Goal: Task Accomplishment & Management: Manage account settings

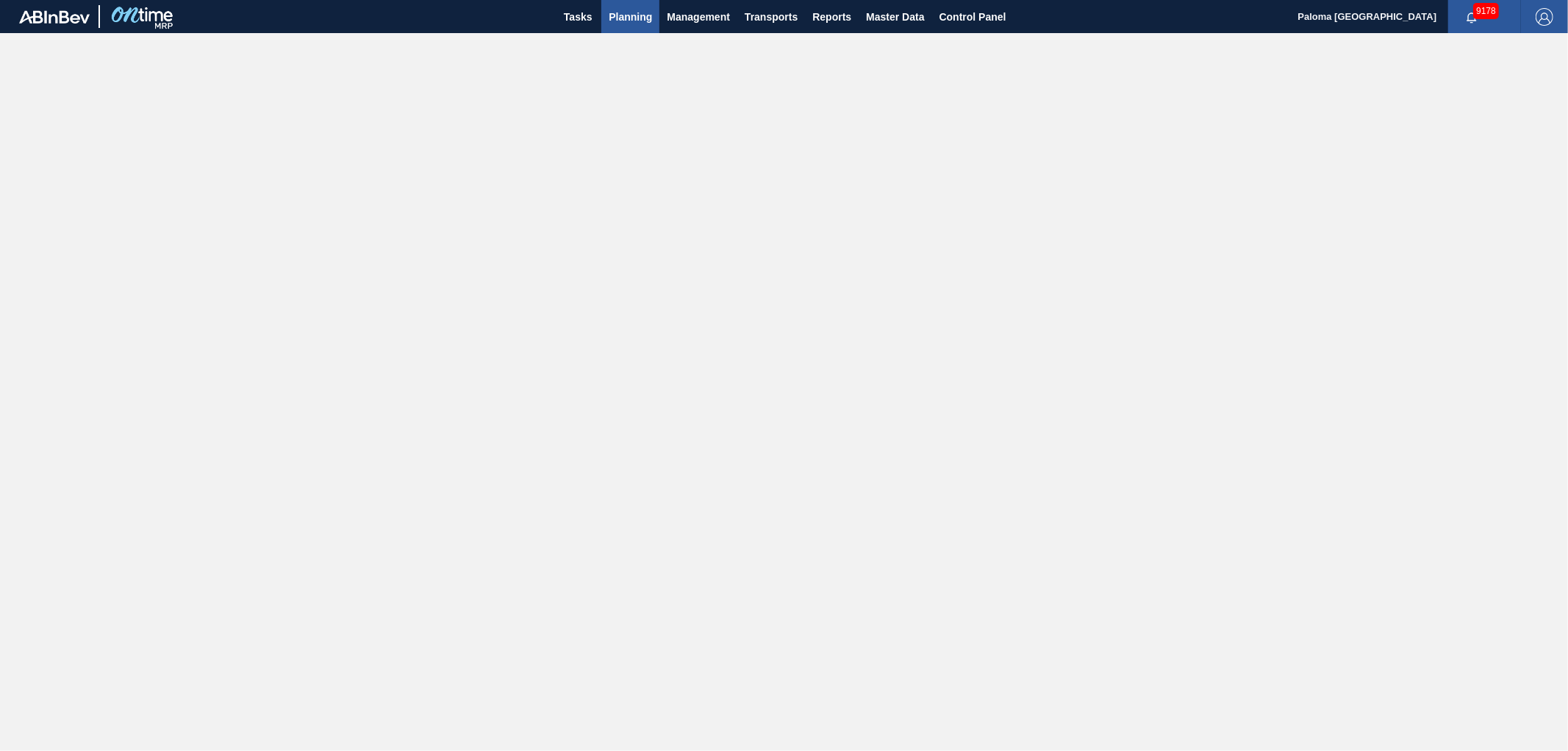
click at [634, 19] on span "Planning" at bounding box center [630, 17] width 43 height 17
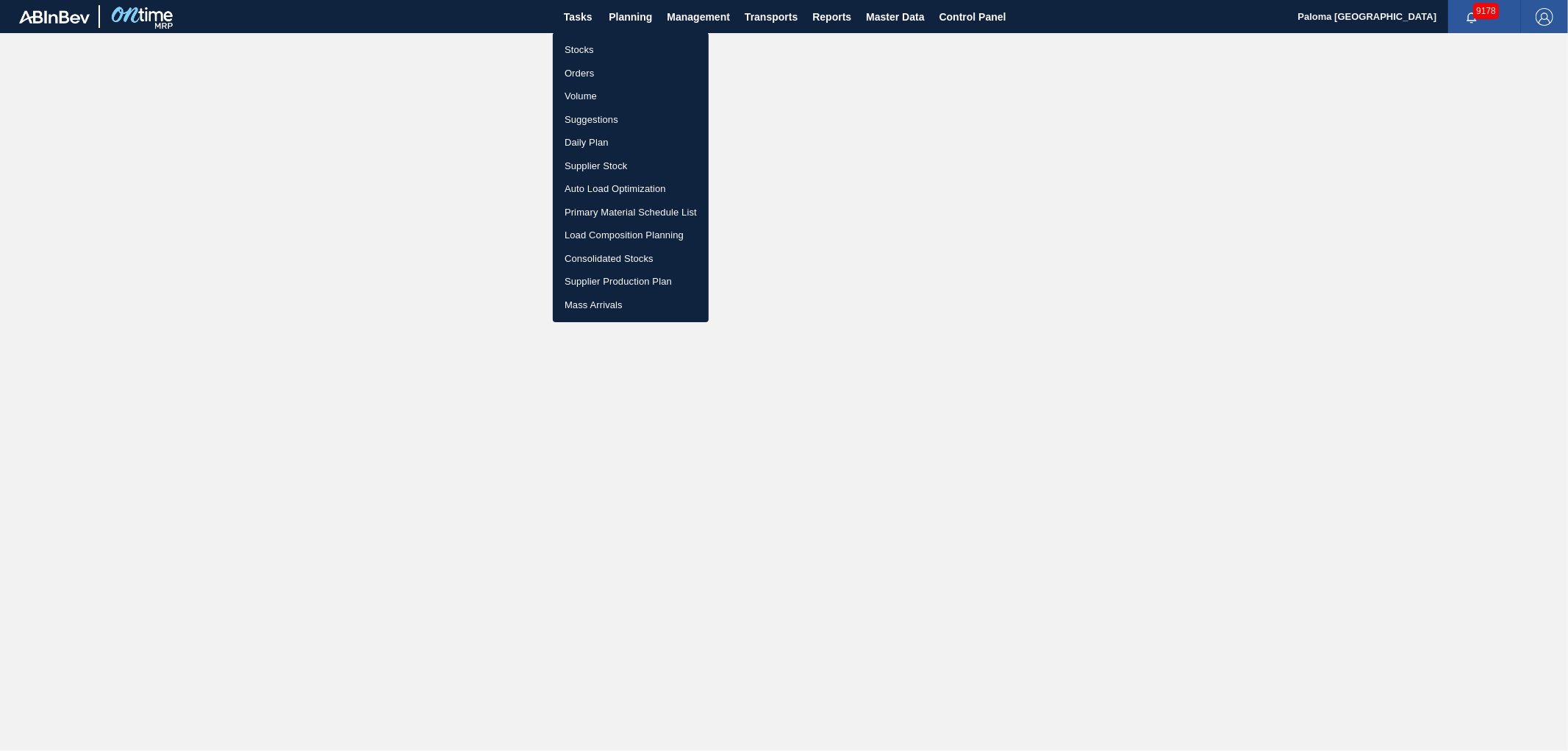
click at [901, 16] on div at bounding box center [784, 375] width 1568 height 751
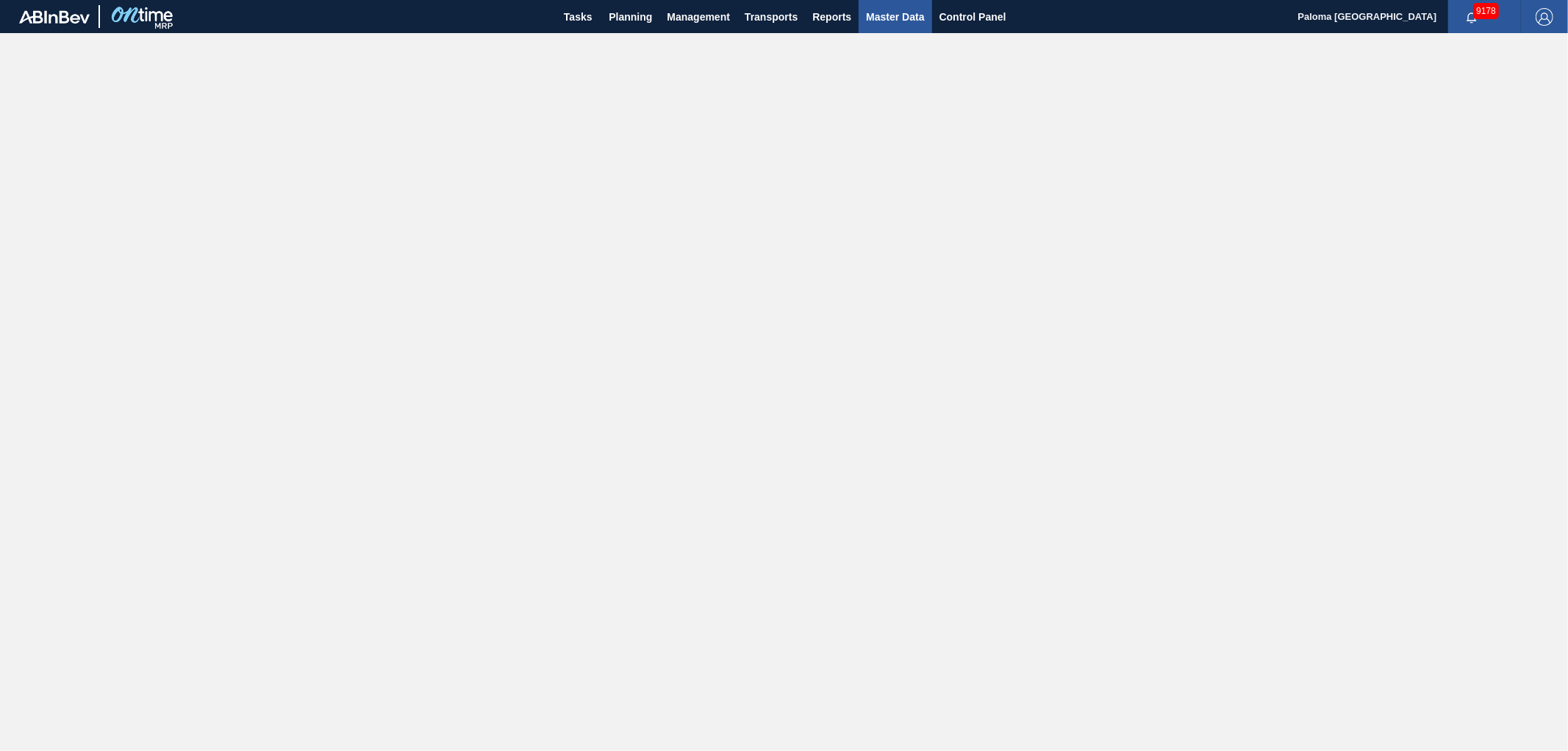
click at [898, 16] on span "Master Data" at bounding box center [895, 17] width 58 height 17
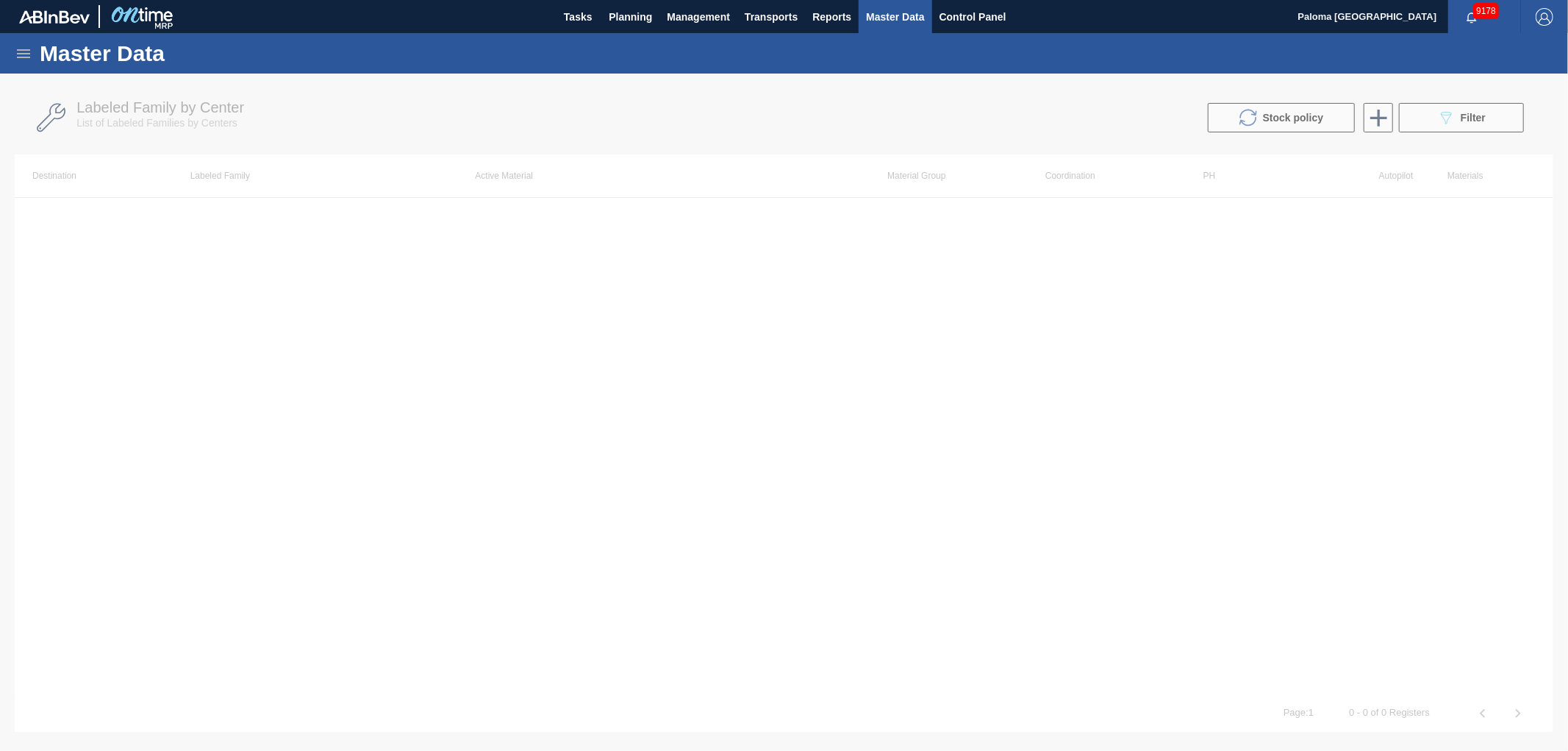
click at [20, 52] on icon at bounding box center [23, 53] width 17 height 17
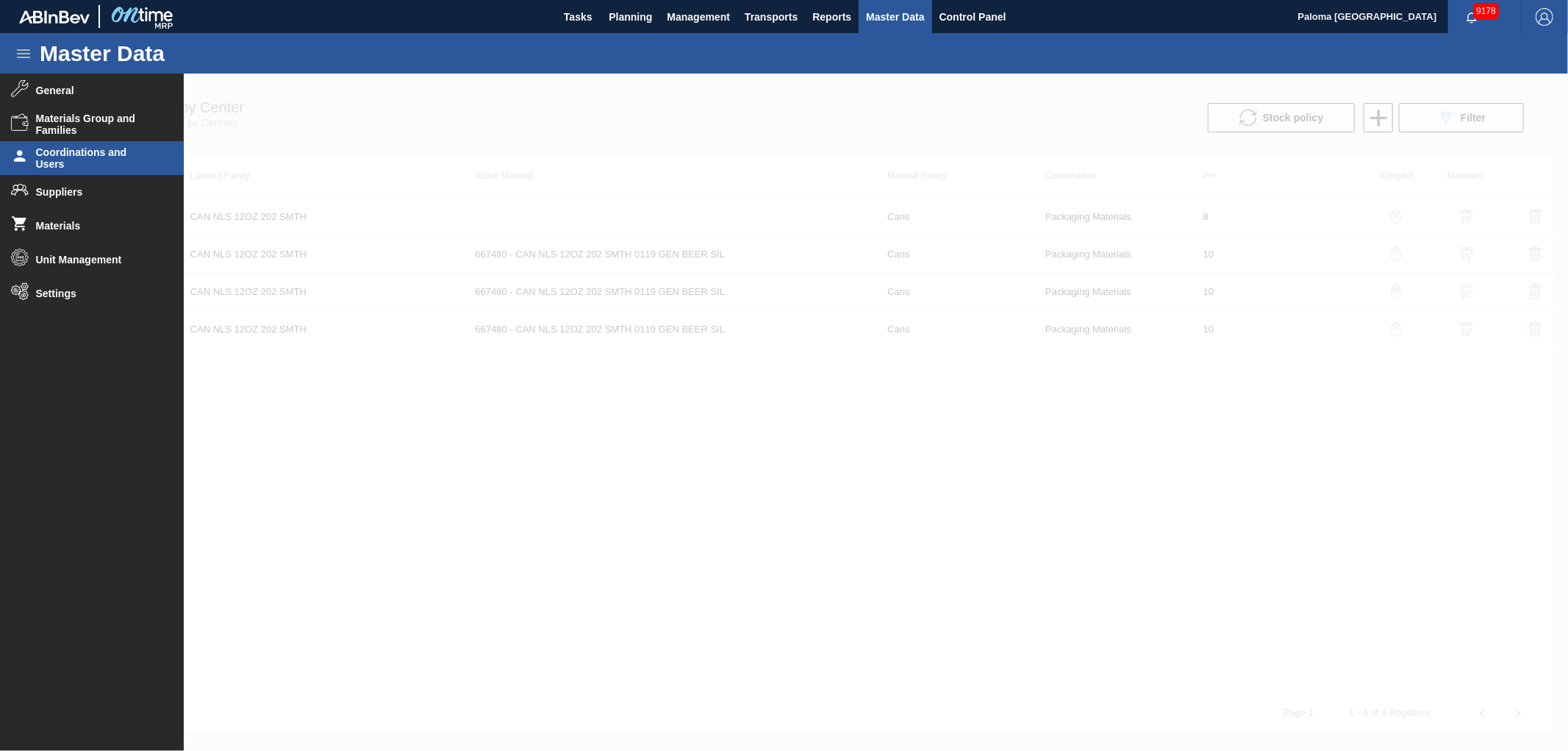
click at [87, 161] on span "Coordinations and Users" at bounding box center [97, 158] width 121 height 23
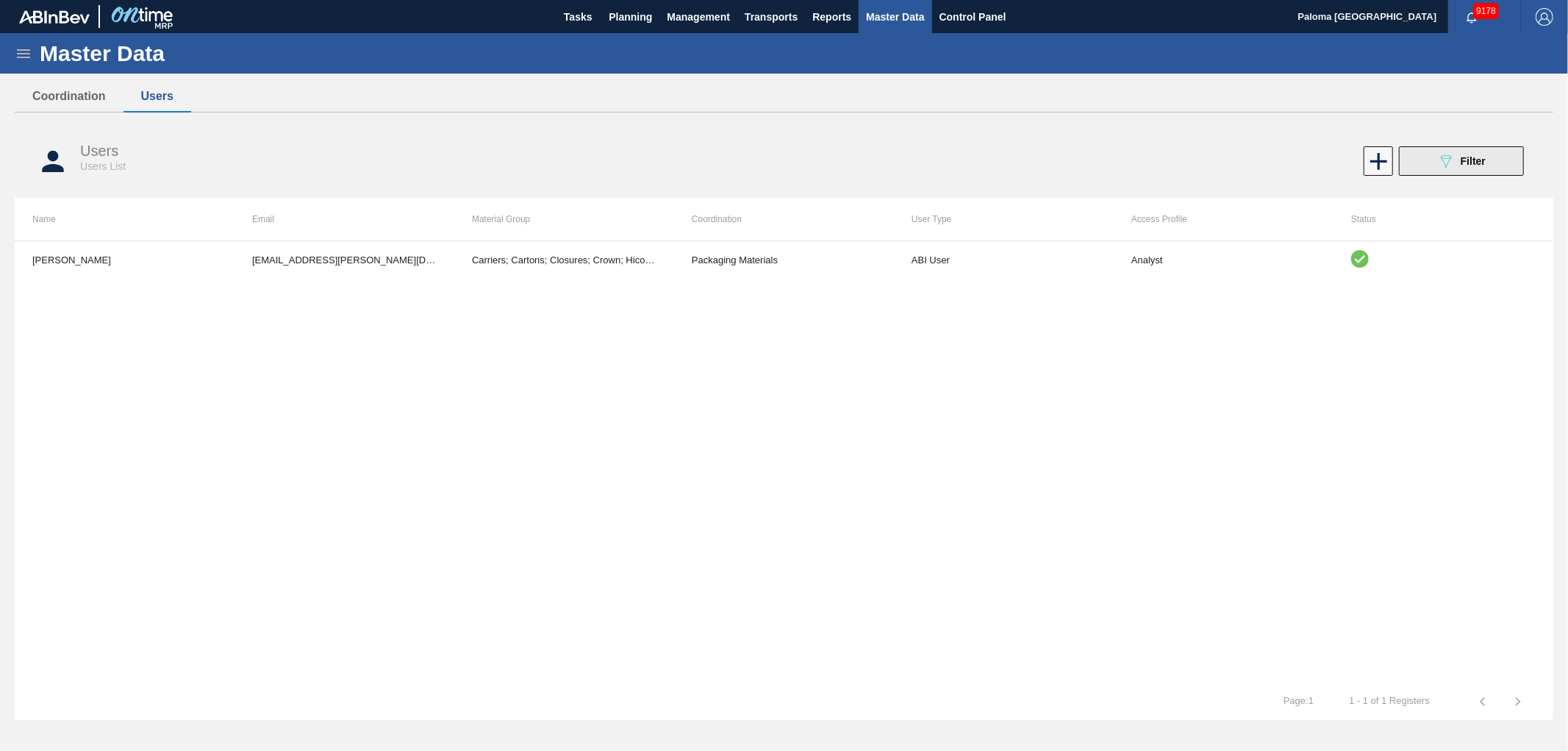
click at [1444, 158] on icon "089F7B8B-B2A5-4AFE-B5C0-19BA573D28AC" at bounding box center [1446, 161] width 17 height 17
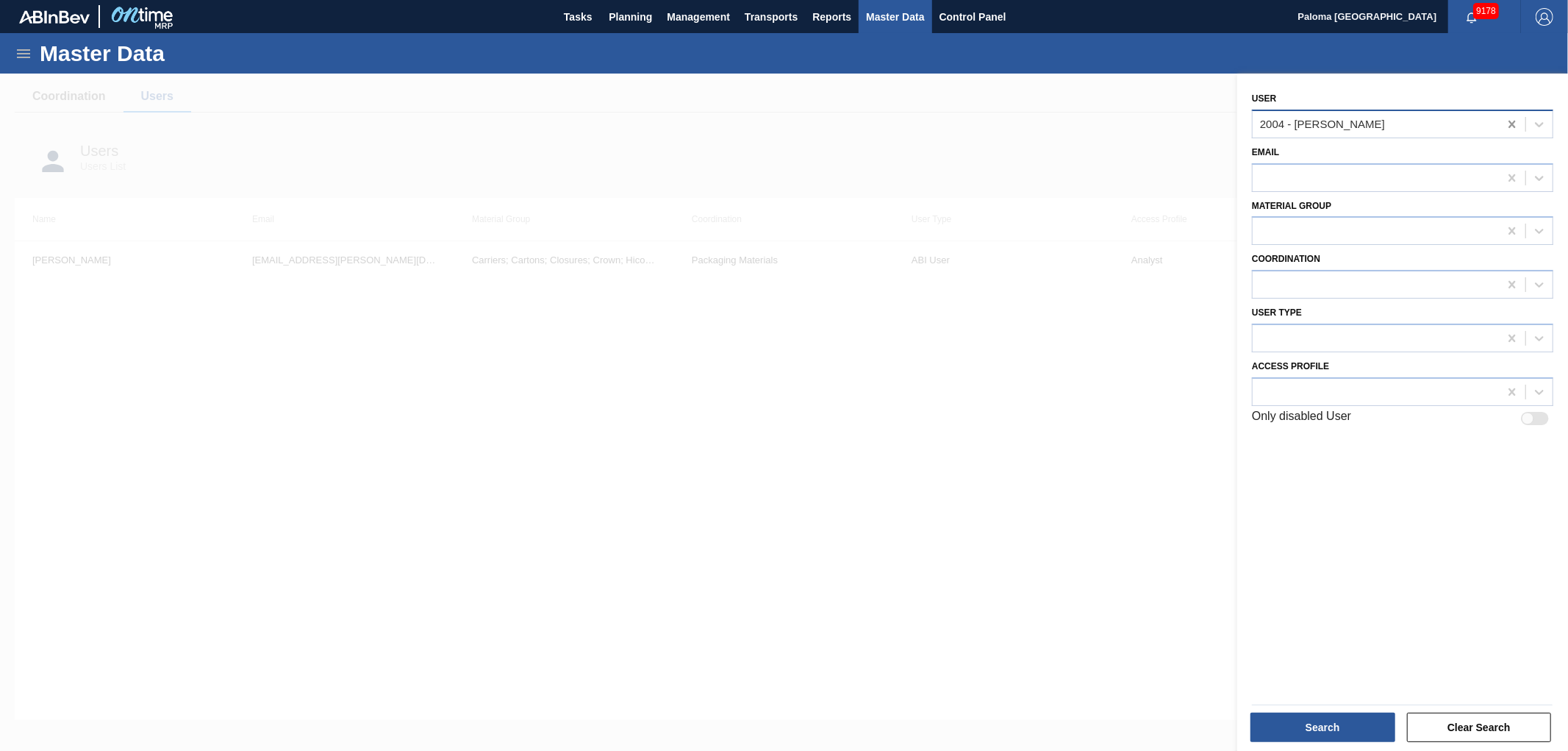
click at [1510, 123] on icon at bounding box center [1512, 124] width 14 height 14
click at [1328, 169] on div at bounding box center [1376, 177] width 246 height 21
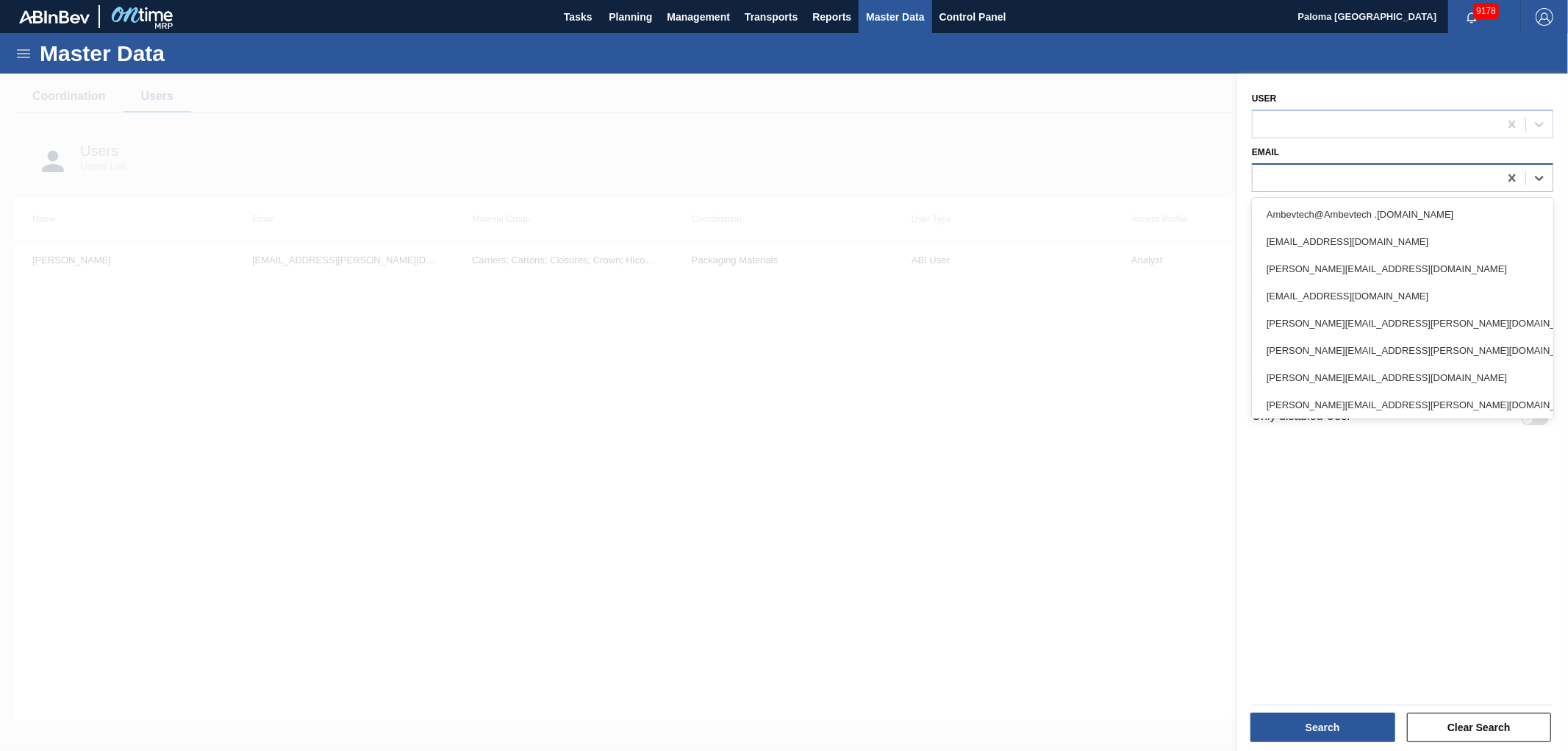
paste input "[PERSON_NAME][EMAIL_ADDRESS][PERSON_NAME][DOMAIN_NAME][PERSON_NAME]"
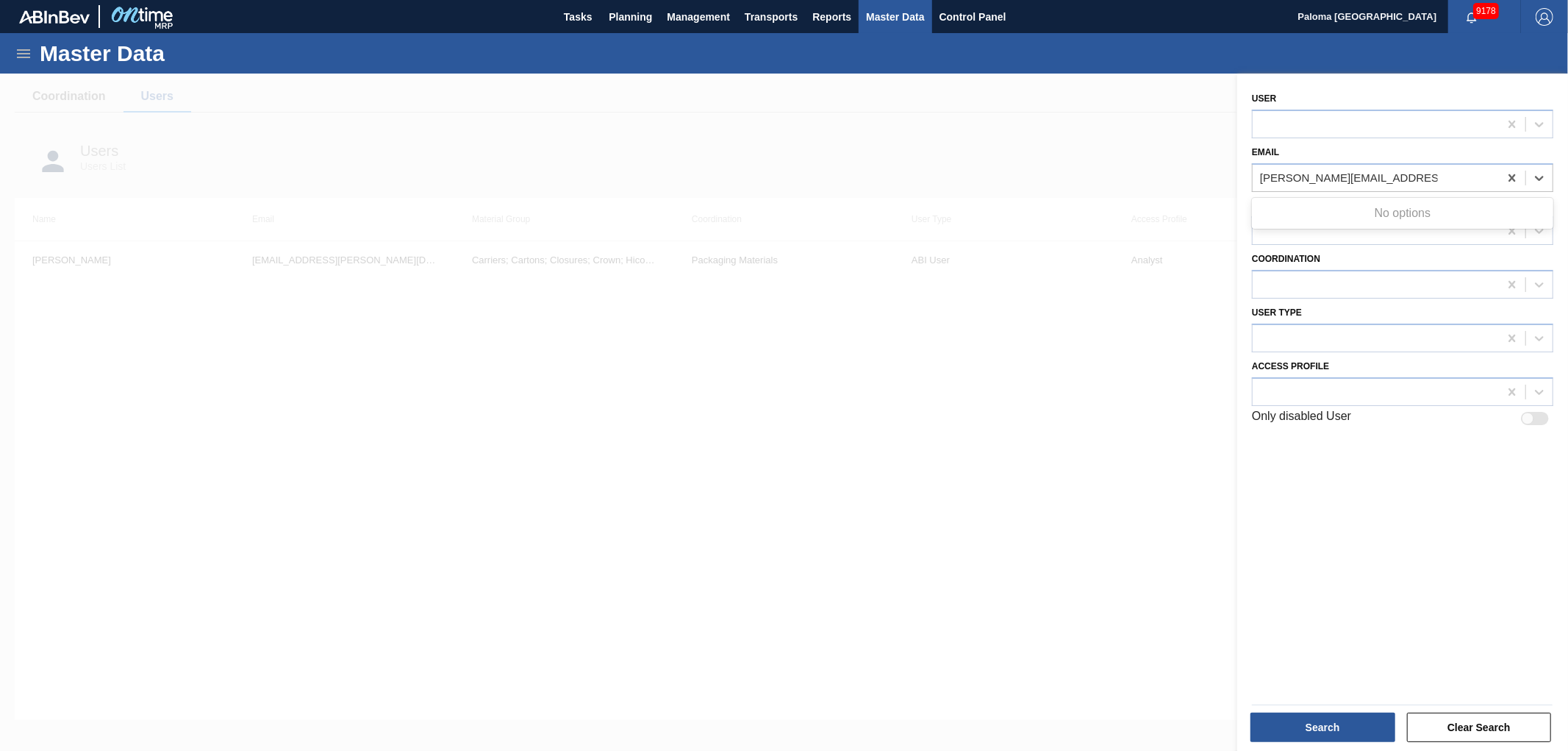
type input "[PERSON_NAME][EMAIL_ADDRESS][PERSON_NAME][DOMAIN_NAME][PERSON_NAME]"
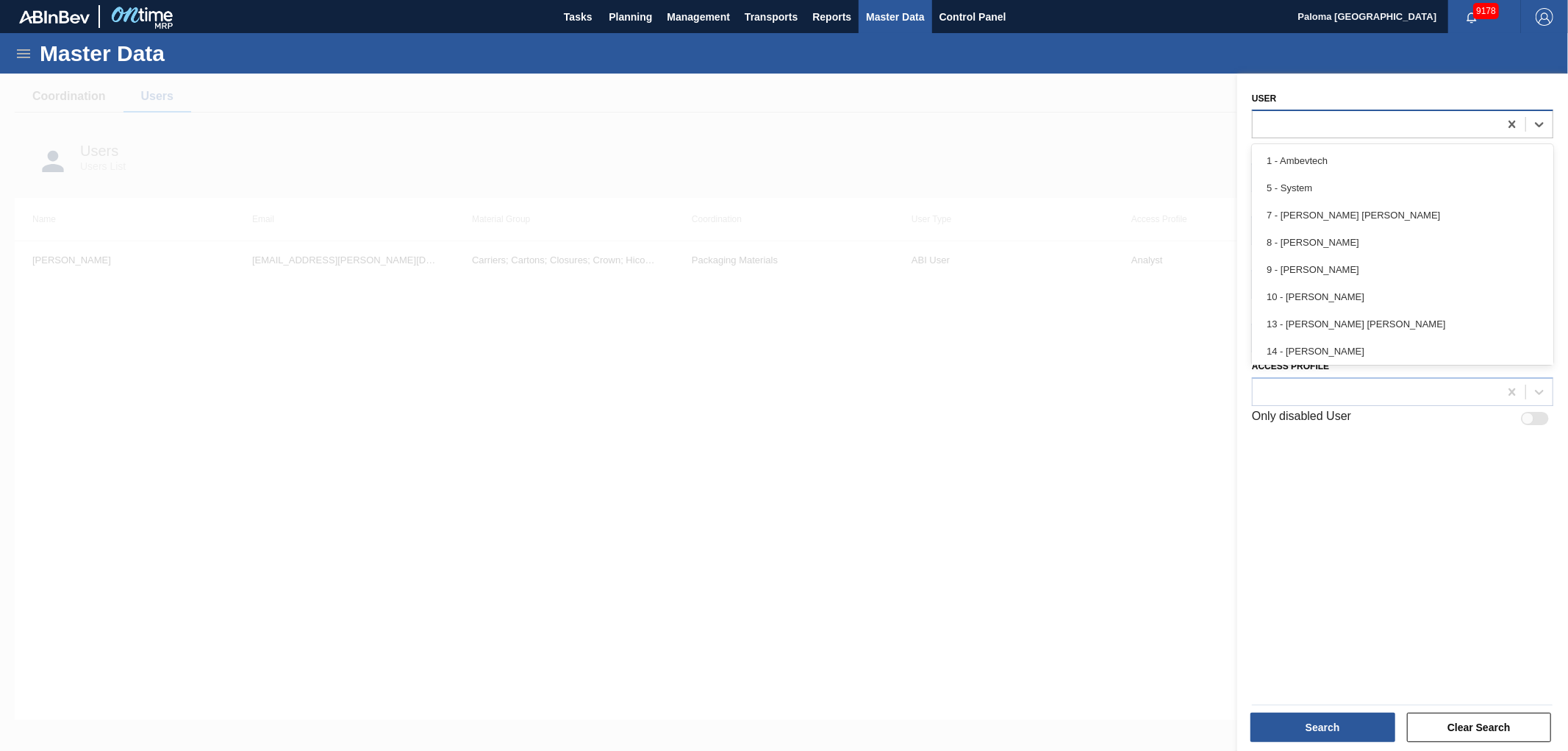
click at [1316, 119] on div at bounding box center [1376, 124] width 246 height 21
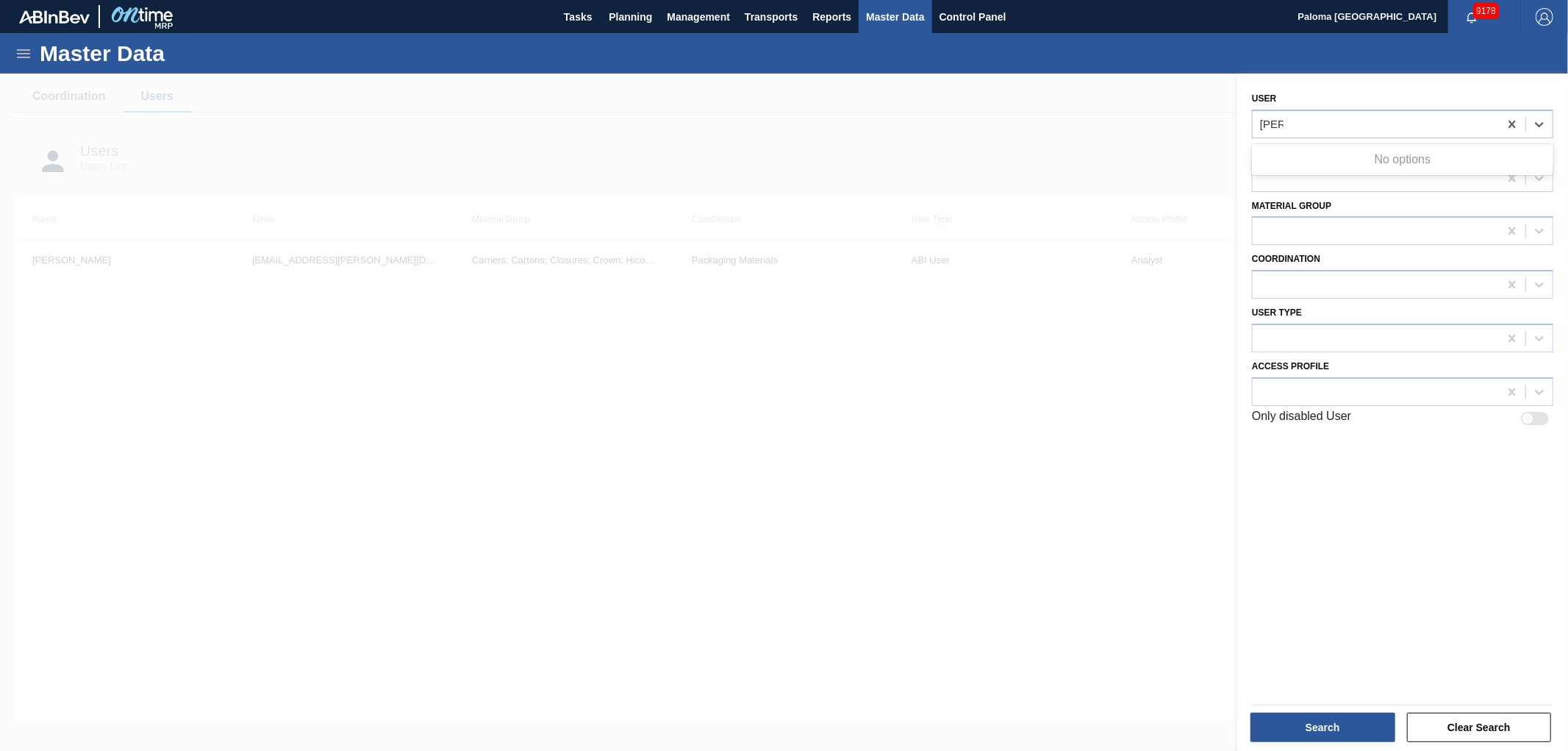
type input "[PERSON_NAME]"
click at [1143, 559] on div at bounding box center [784, 449] width 1568 height 751
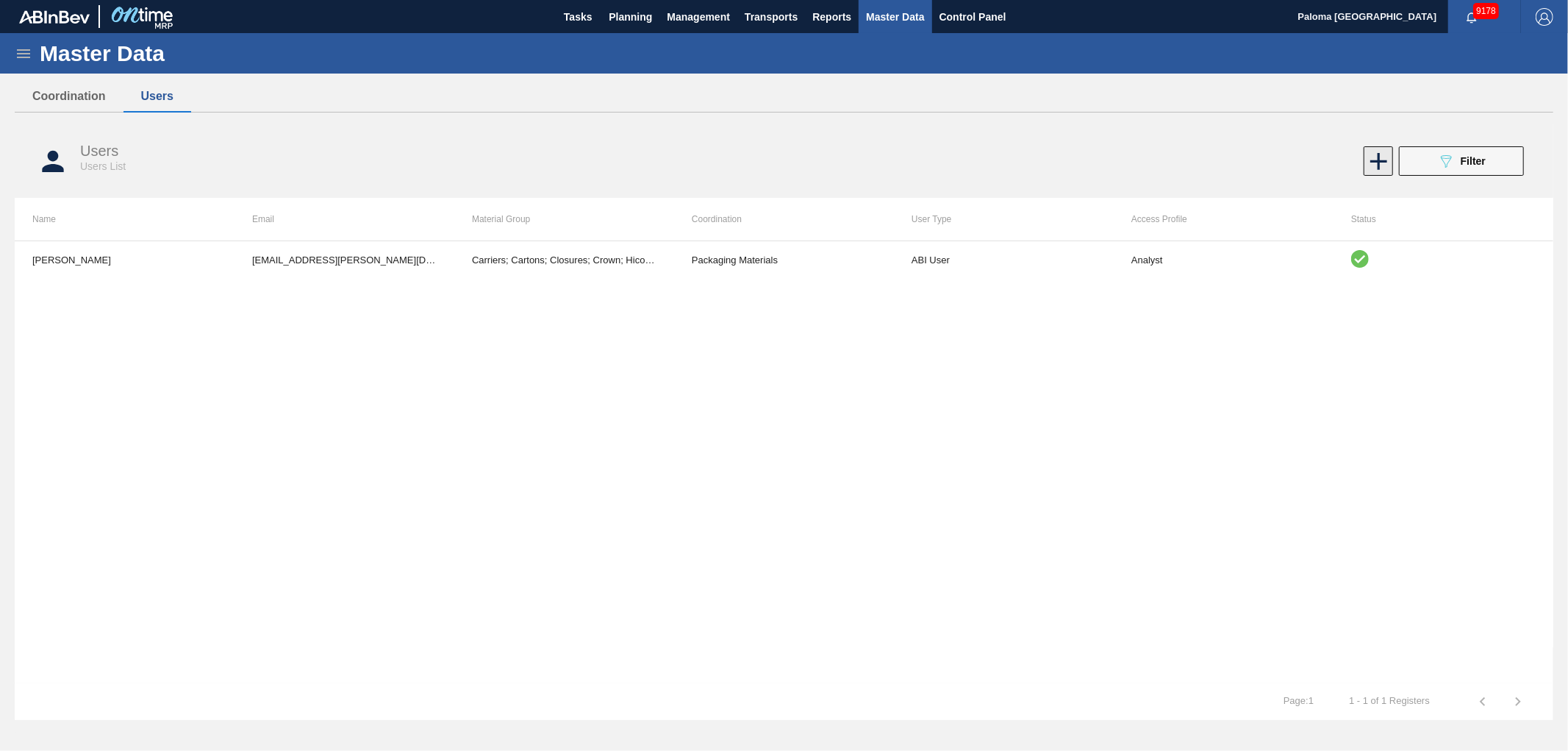
click at [1380, 160] on icon at bounding box center [1379, 161] width 17 height 17
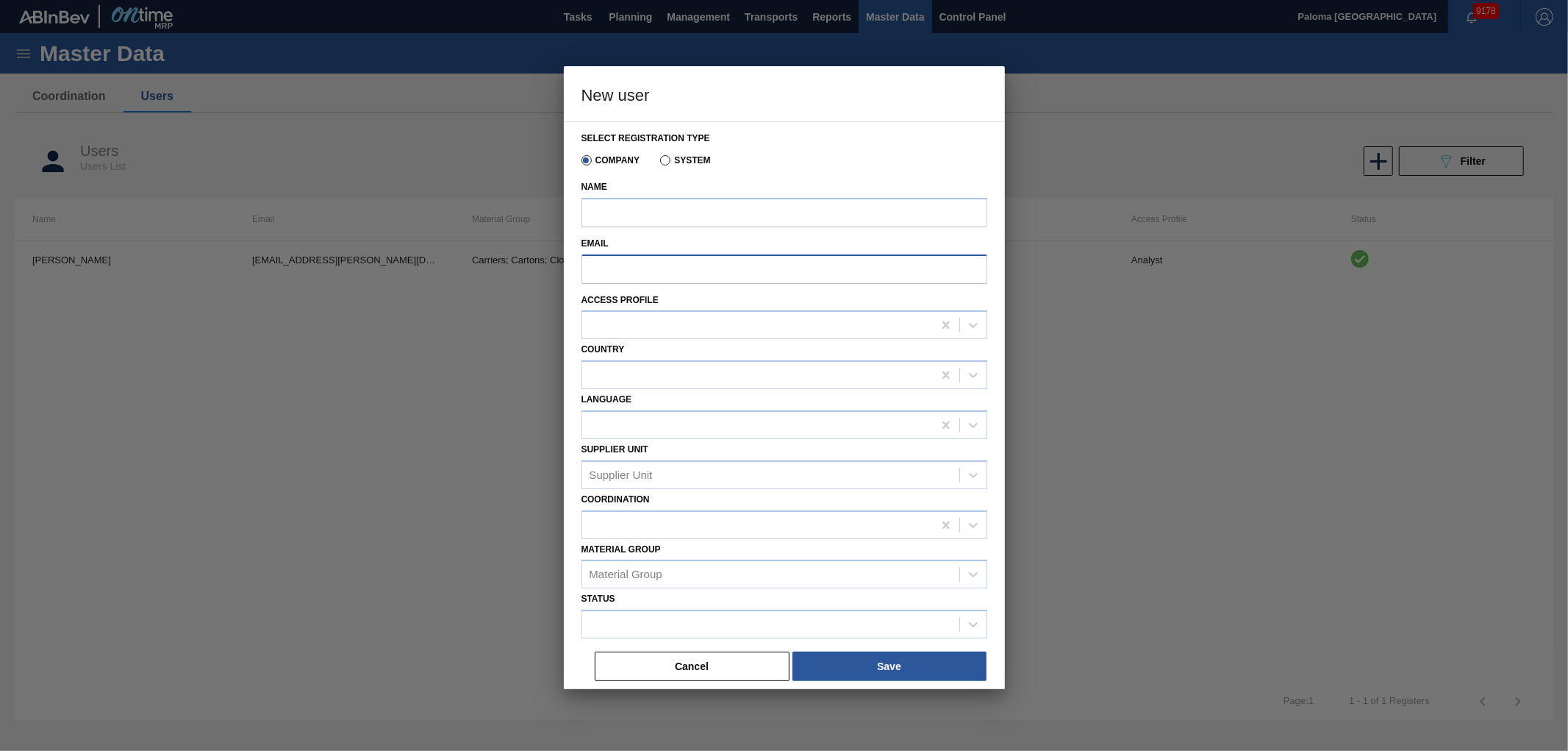
click at [612, 269] on input "Email" at bounding box center [785, 269] width 406 height 30
paste input "[PERSON_NAME][EMAIL_ADDRESS][PERSON_NAME][DOMAIN_NAME][PERSON_NAME]"
type input "[PERSON_NAME][EMAIL_ADDRESS][PERSON_NAME][DOMAIN_NAME][PERSON_NAME]"
click at [619, 206] on input "Name" at bounding box center [785, 212] width 406 height 30
paste input "[PERSON_NAME]"
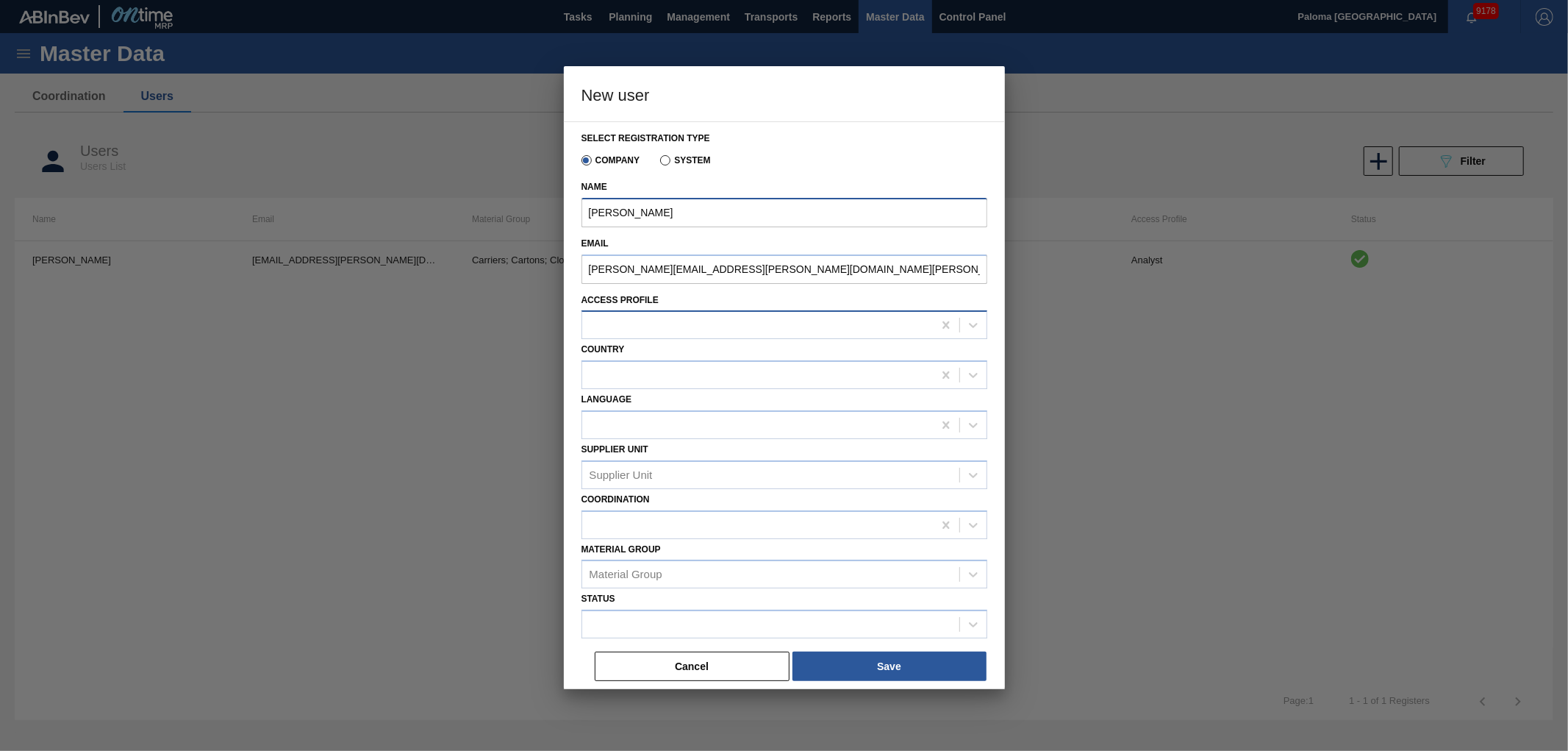
type input "[PERSON_NAME]"
click at [654, 332] on div at bounding box center [757, 325] width 351 height 21
click at [663, 386] on div "Master Data Solutions" at bounding box center [785, 389] width 406 height 27
click at [673, 376] on div at bounding box center [757, 375] width 351 height 21
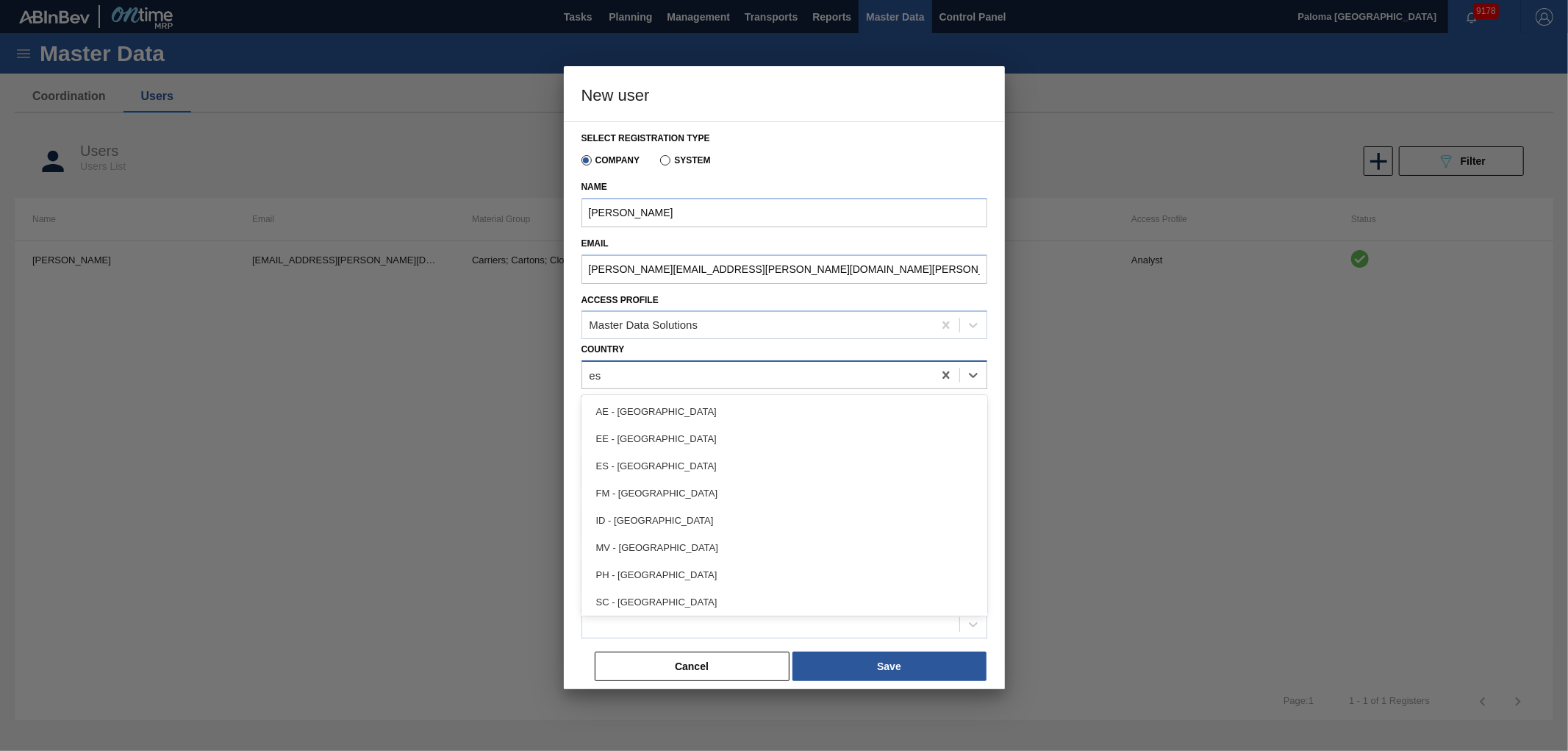
type input "e"
type input "u"
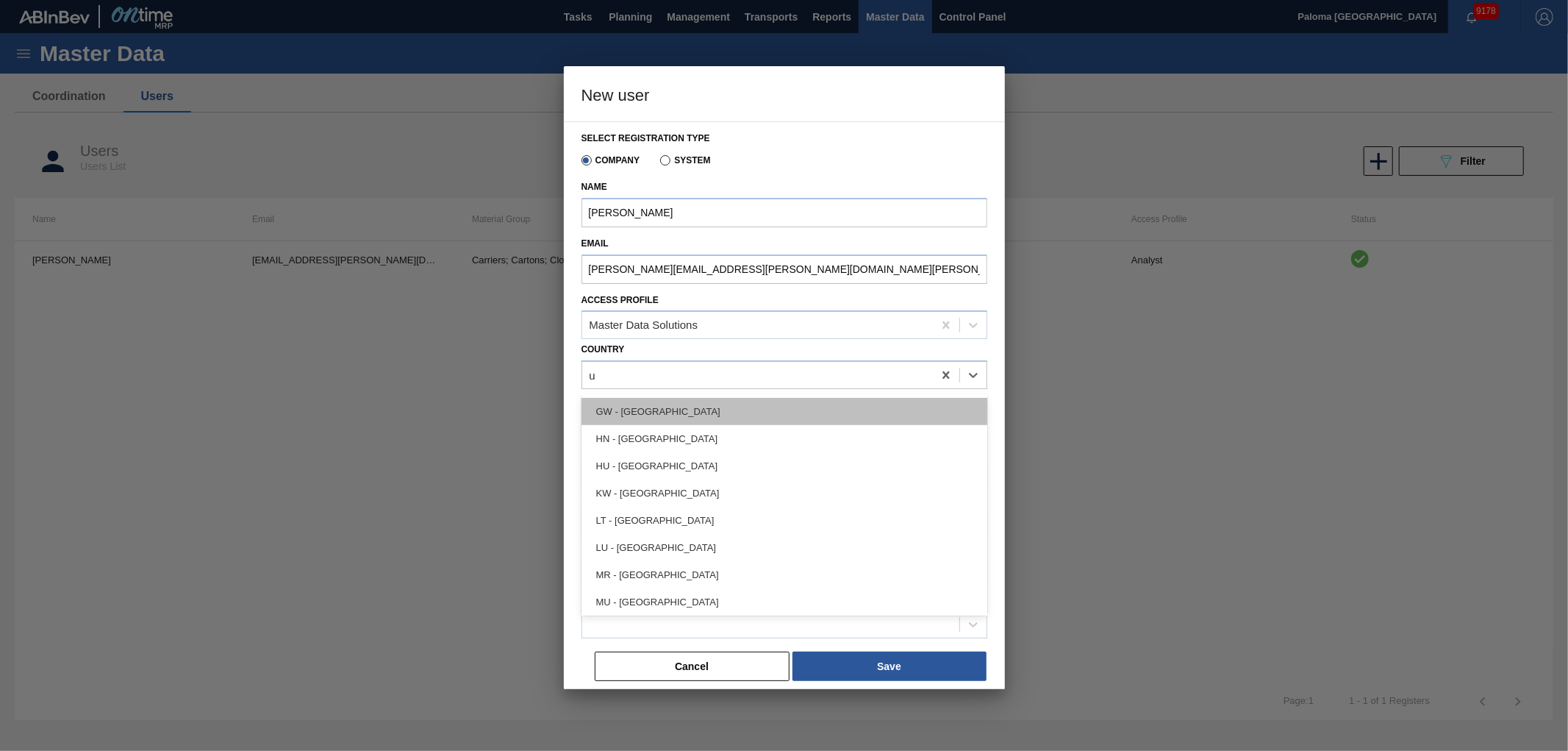
type input "us"
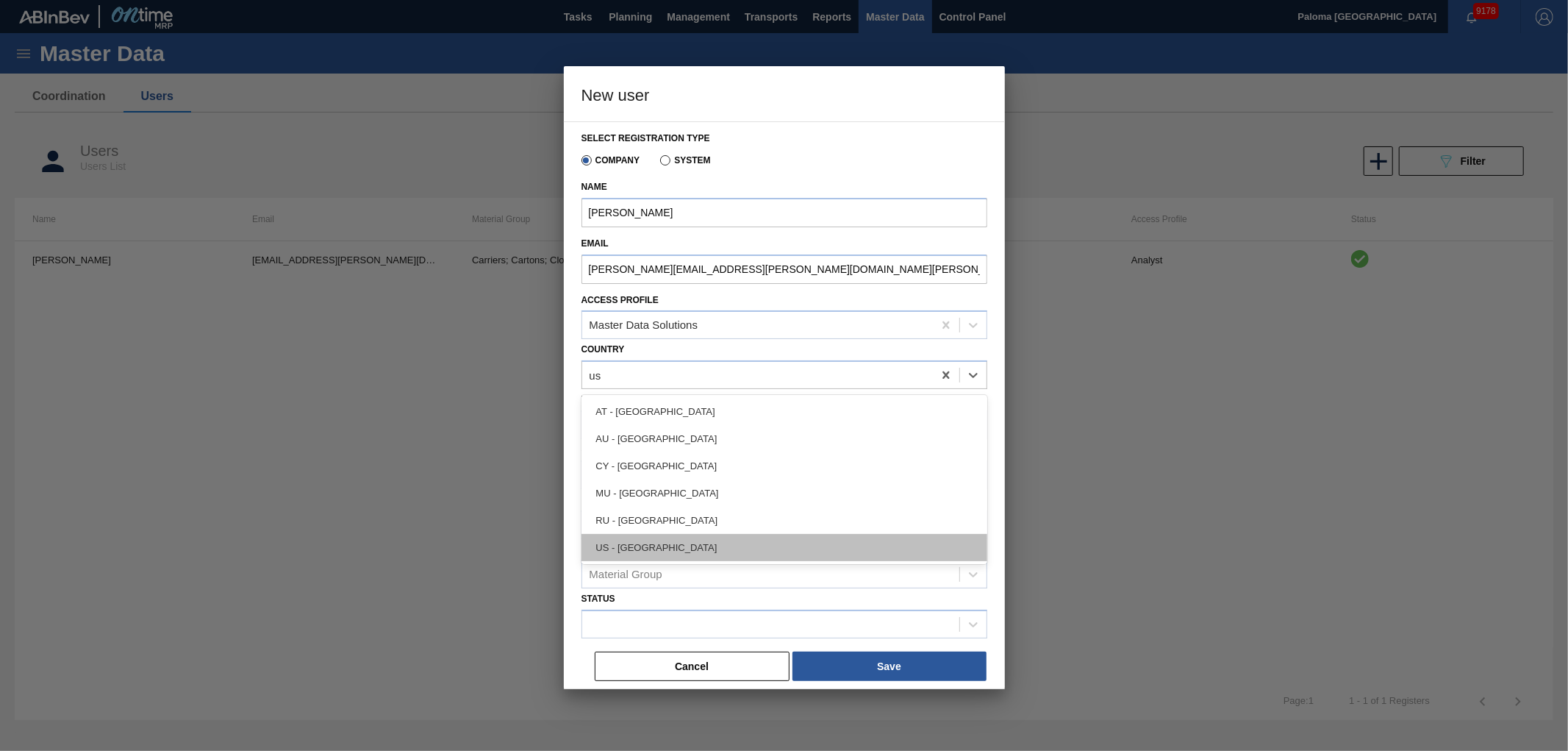
click at [670, 546] on div "US - [GEOGRAPHIC_DATA]" at bounding box center [785, 548] width 406 height 27
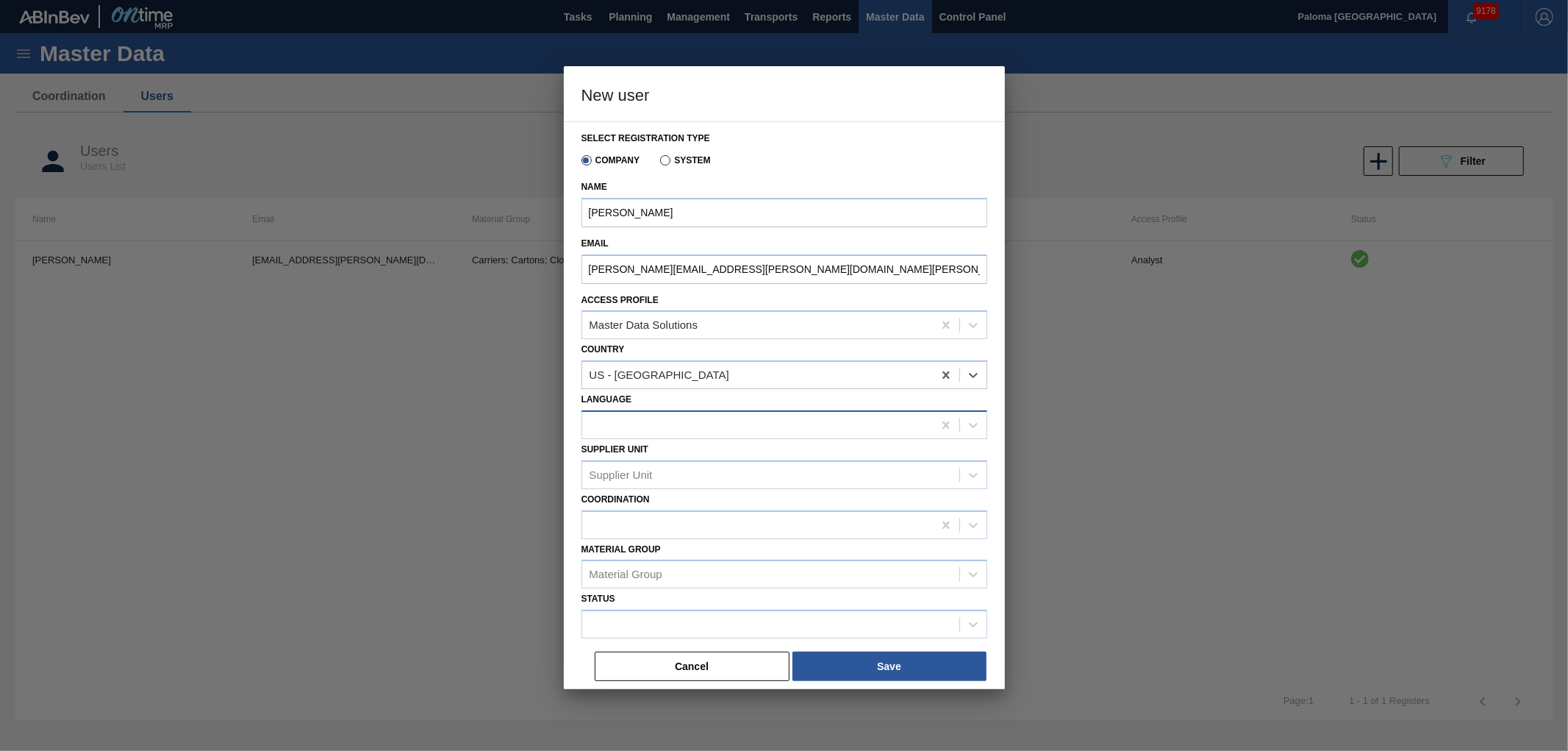
click at [685, 416] on div at bounding box center [757, 424] width 351 height 21
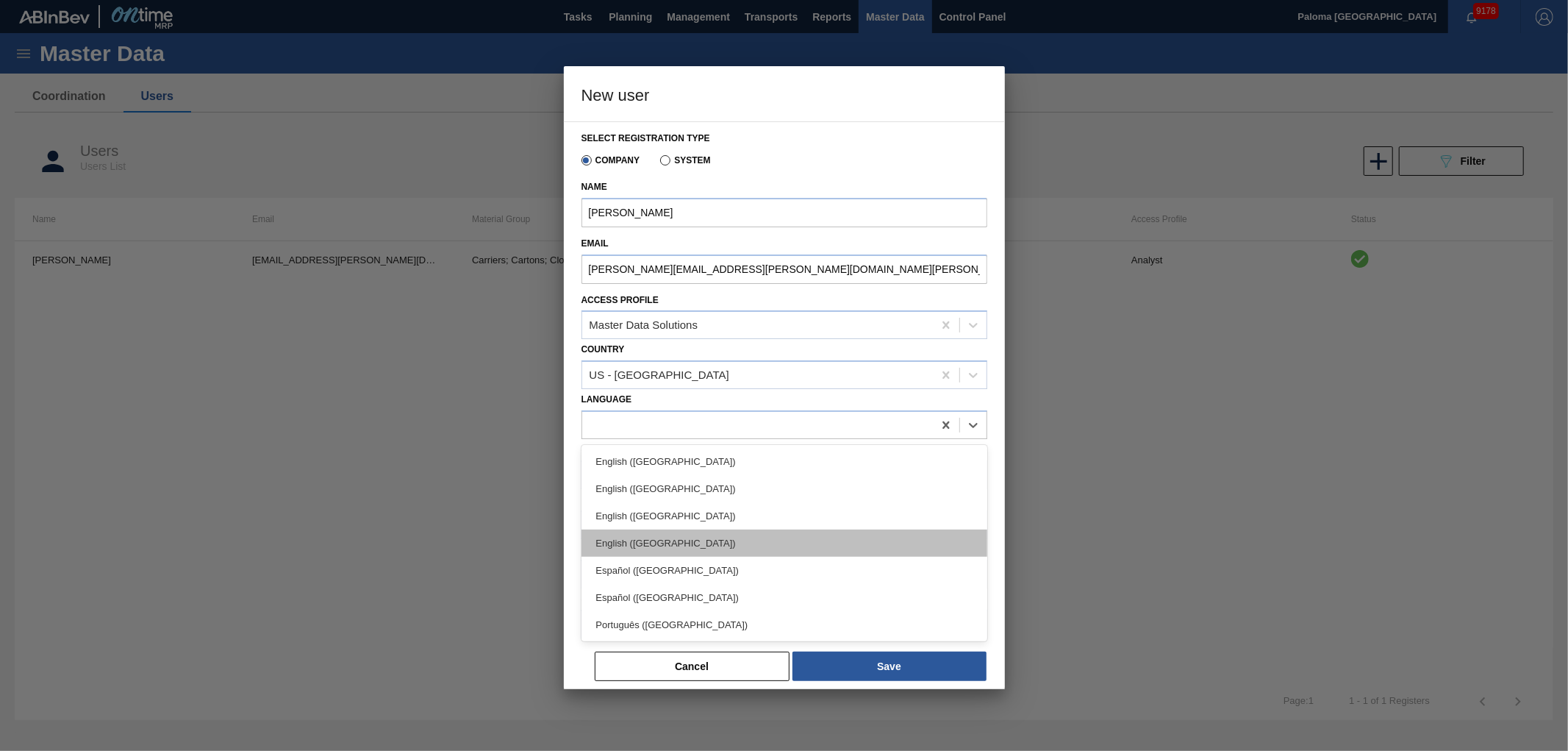
click at [666, 538] on div "English ([GEOGRAPHIC_DATA])" at bounding box center [785, 543] width 406 height 27
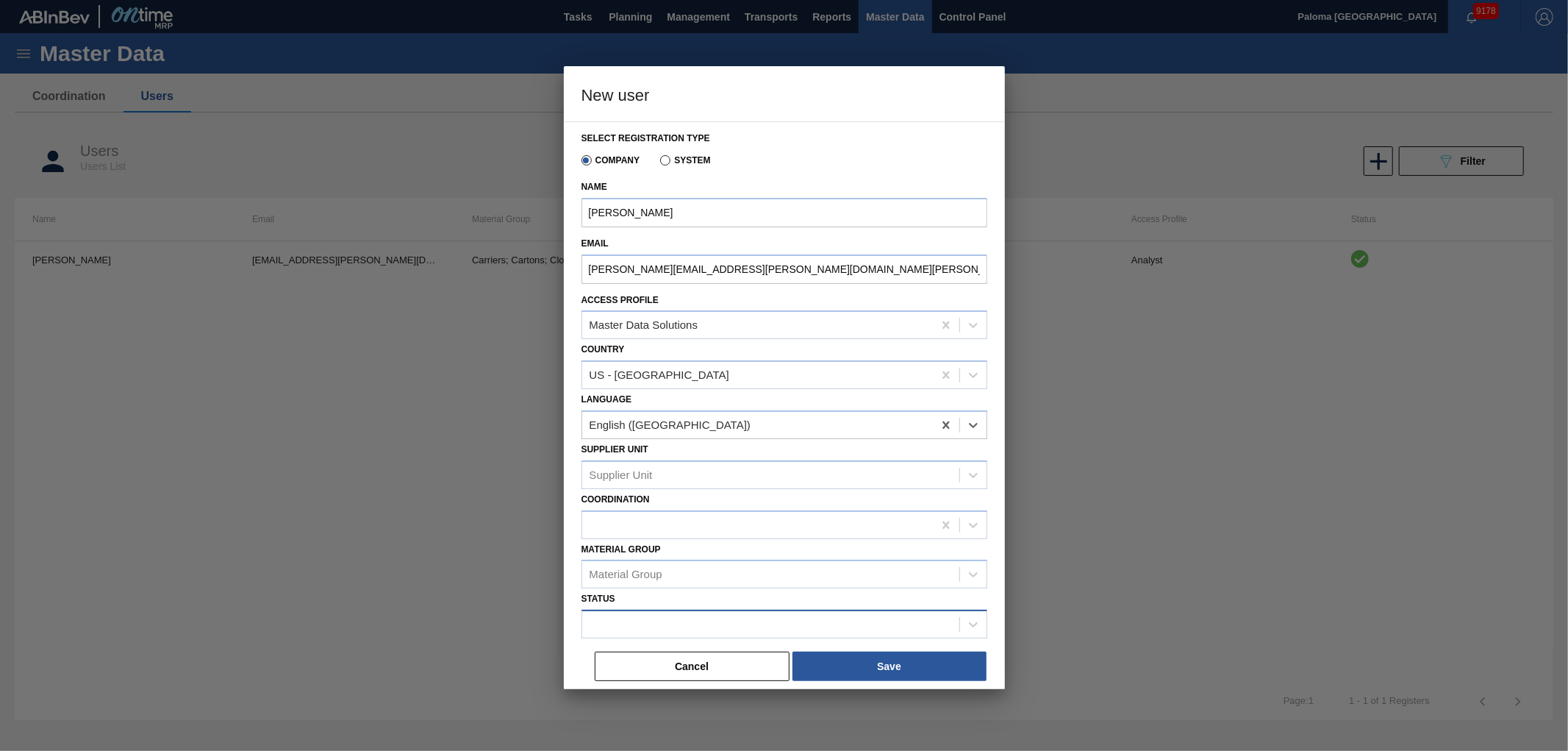
click at [701, 619] on div at bounding box center [771, 624] width 377 height 21
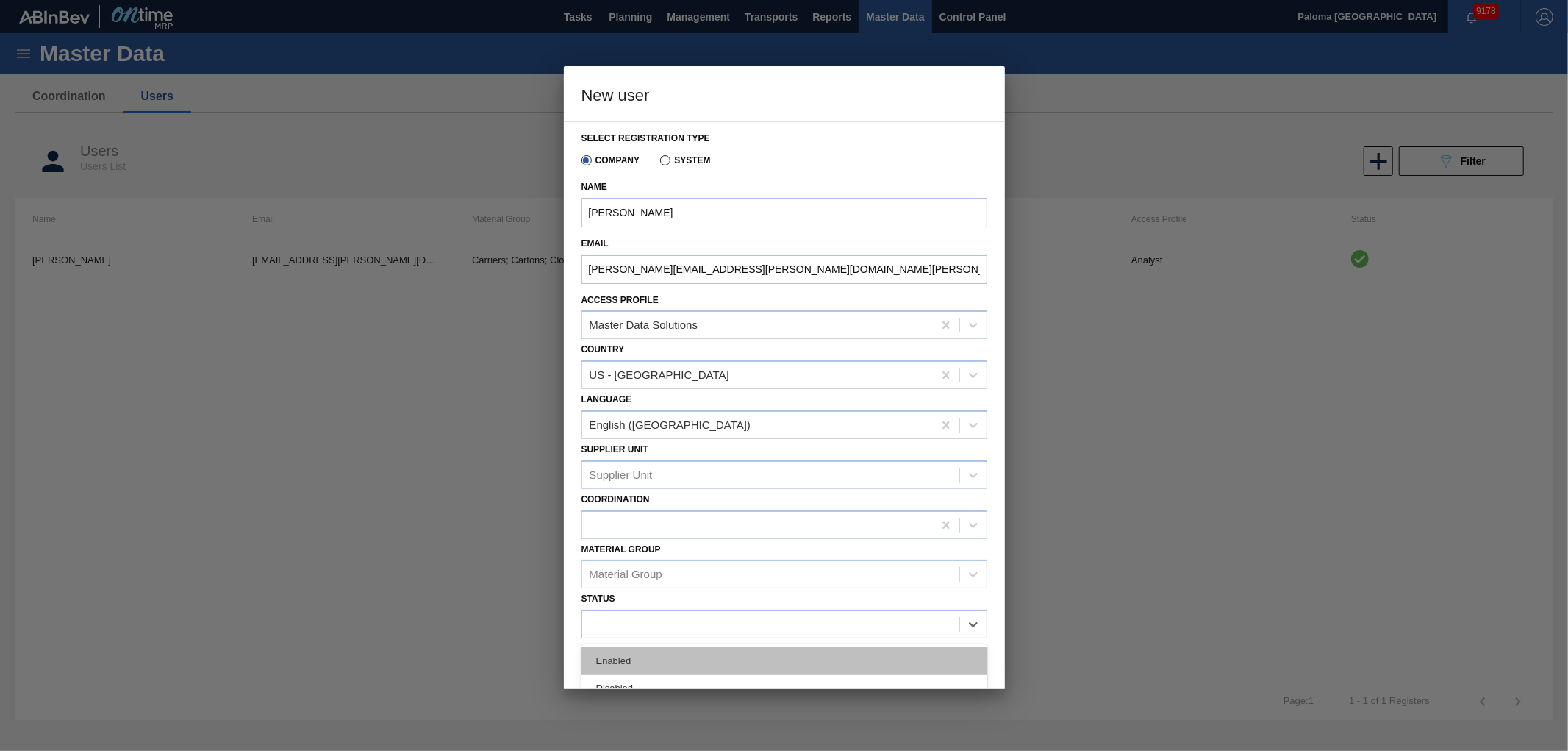
click at [684, 648] on div "Enabled" at bounding box center [785, 661] width 406 height 27
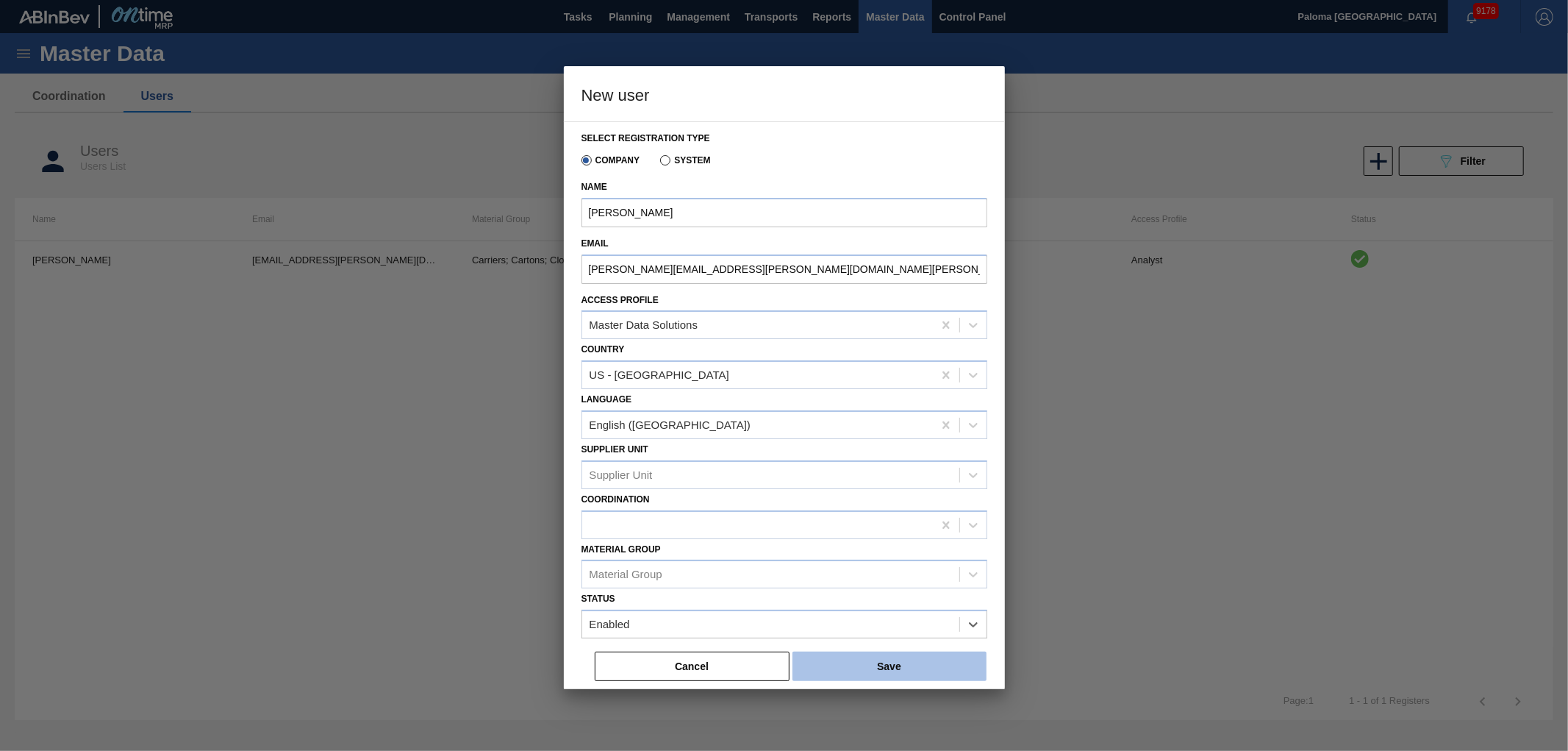
click at [833, 662] on button "Save" at bounding box center [889, 666] width 194 height 30
